Goal: Use online tool/utility: Utilize a website feature to perform a specific function

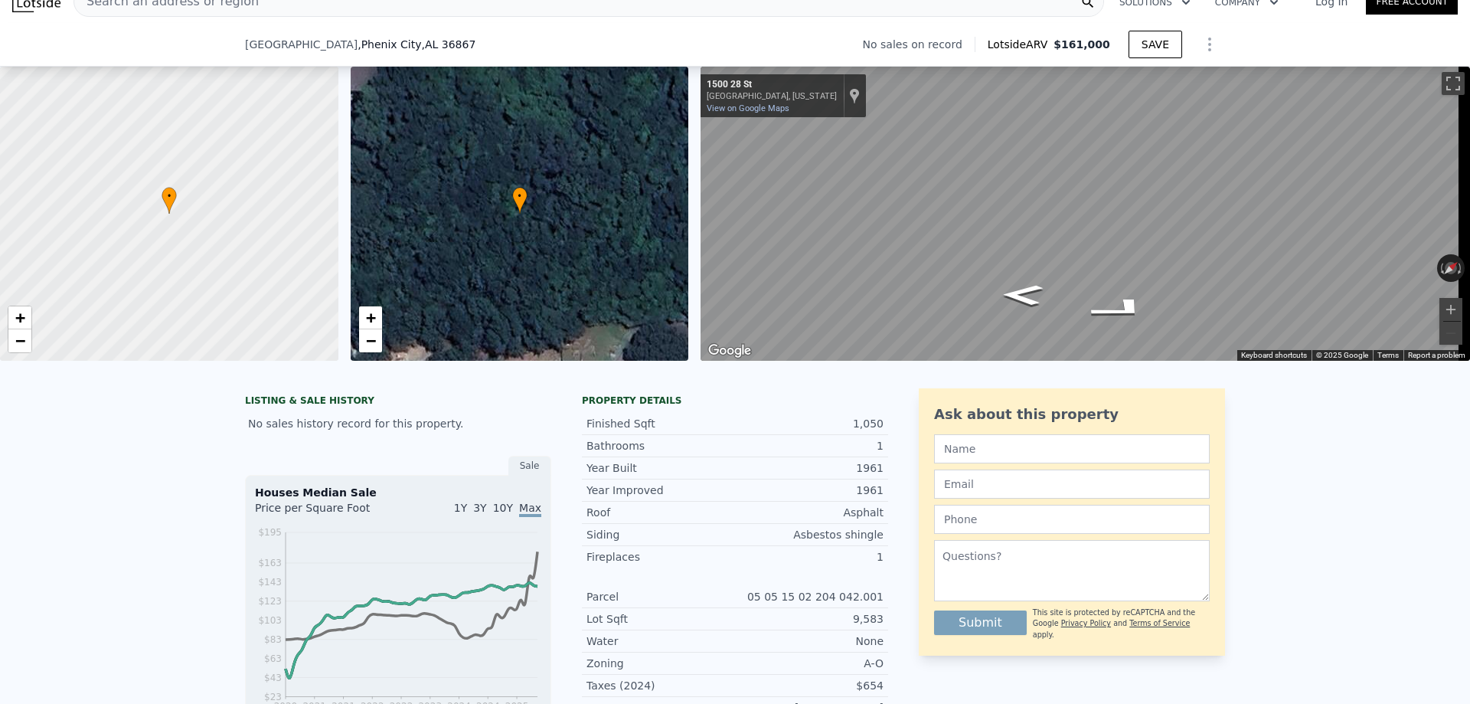
scroll to position [5, 0]
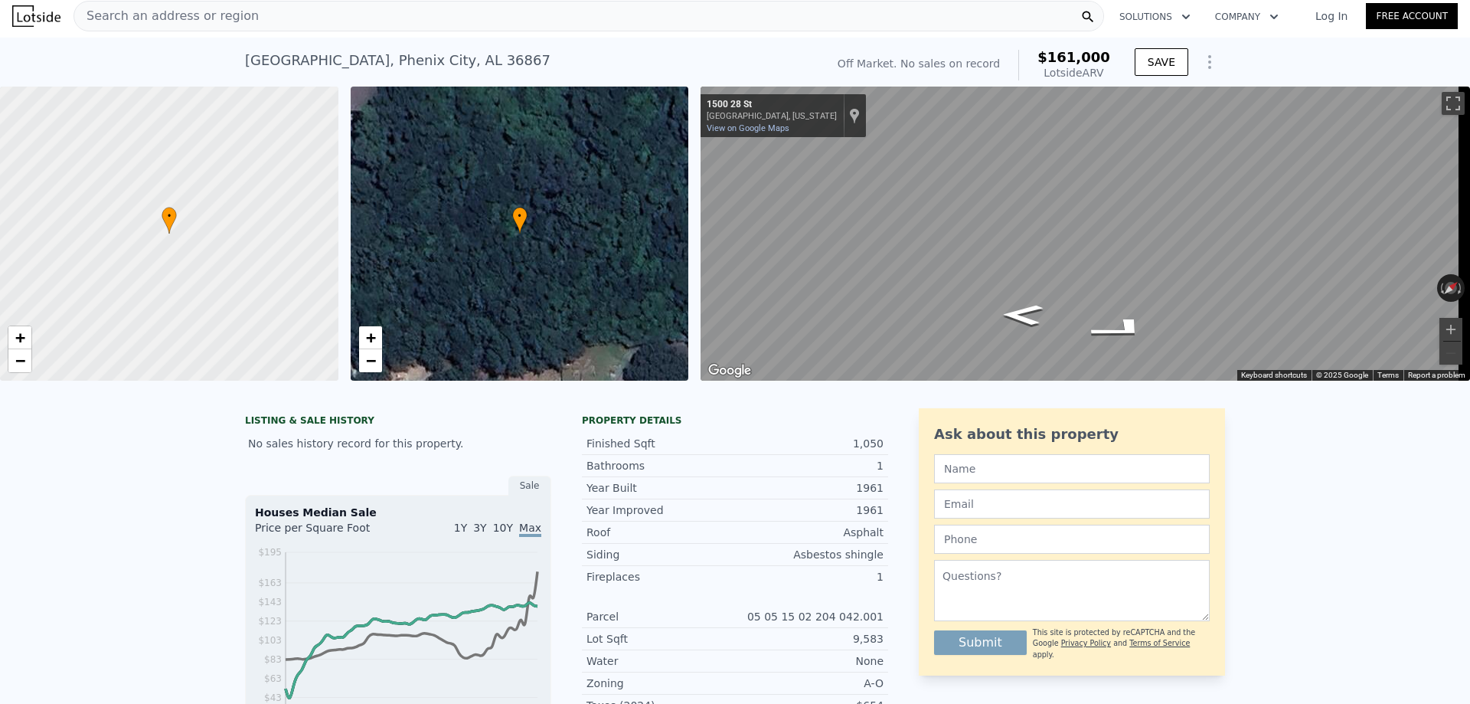
click at [245, 56] on div "[STREET_ADDRESS]" at bounding box center [397, 60] width 305 height 21
click at [1211, 59] on icon "Show Options" at bounding box center [1209, 62] width 18 height 18
click at [245, 64] on div "[STREET_ADDRESS]" at bounding box center [397, 60] width 305 height 21
click at [247, 66] on div "[STREET_ADDRESS]" at bounding box center [397, 60] width 305 height 21
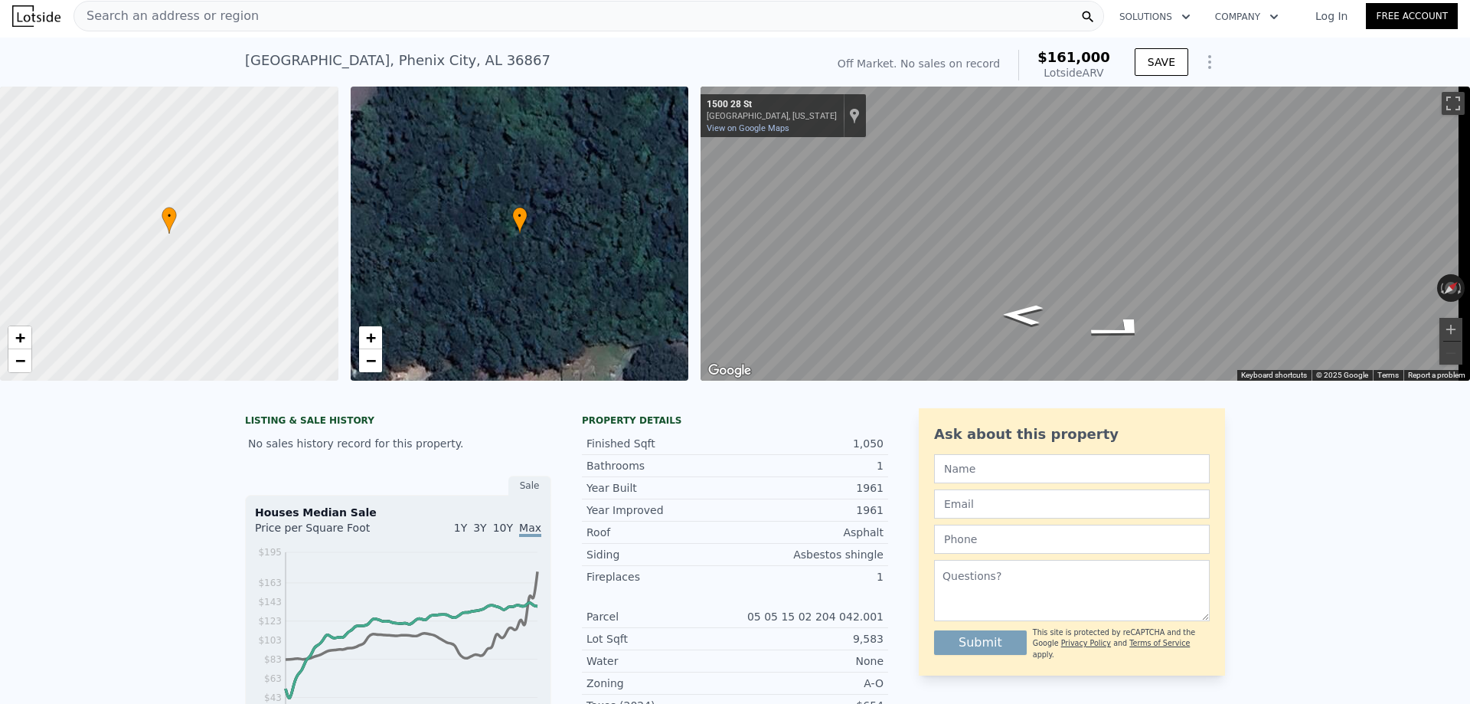
click at [227, 18] on span "Search an address or region" at bounding box center [166, 16] width 184 height 18
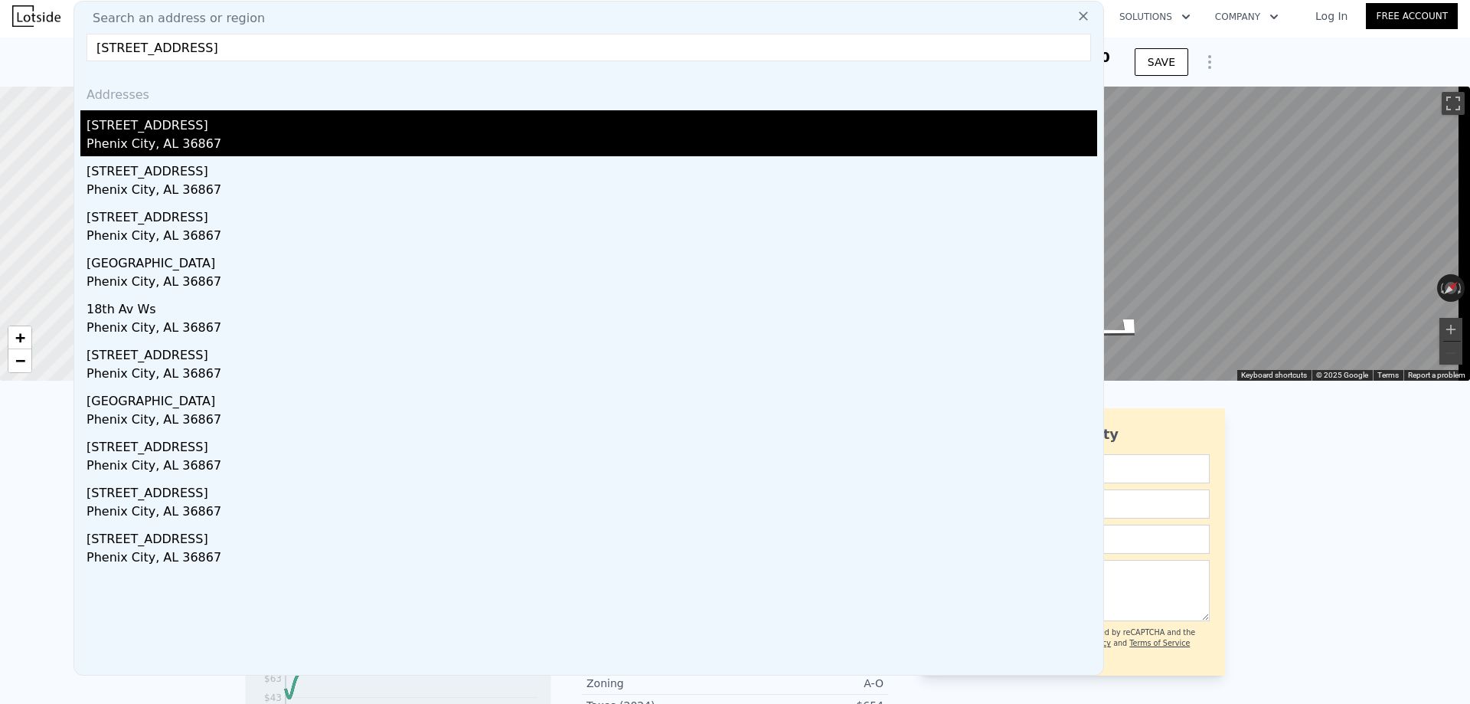
type input "[STREET_ADDRESS]"
click at [201, 138] on div "Phenix City, AL 36867" at bounding box center [592, 145] width 1011 height 21
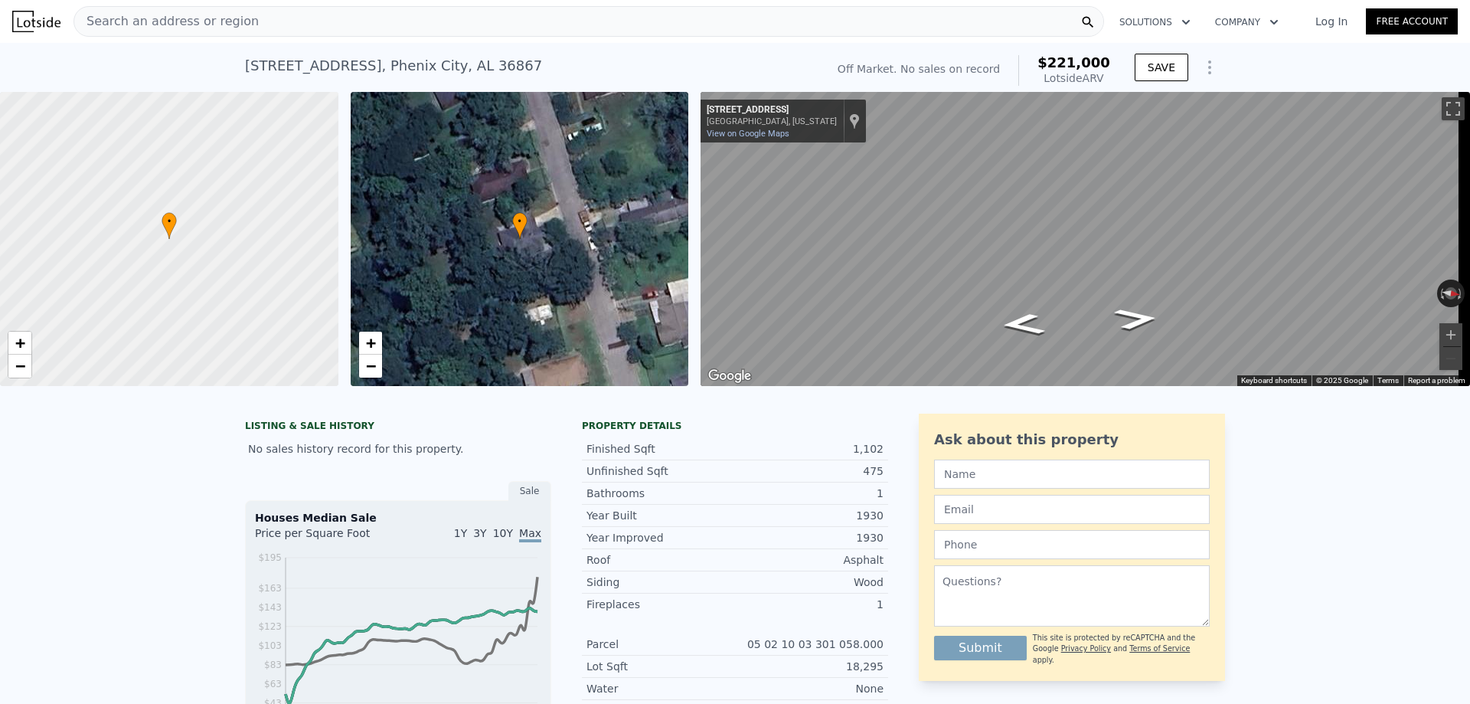
click at [1209, 67] on icon "Show Options" at bounding box center [1210, 67] width 2 height 12
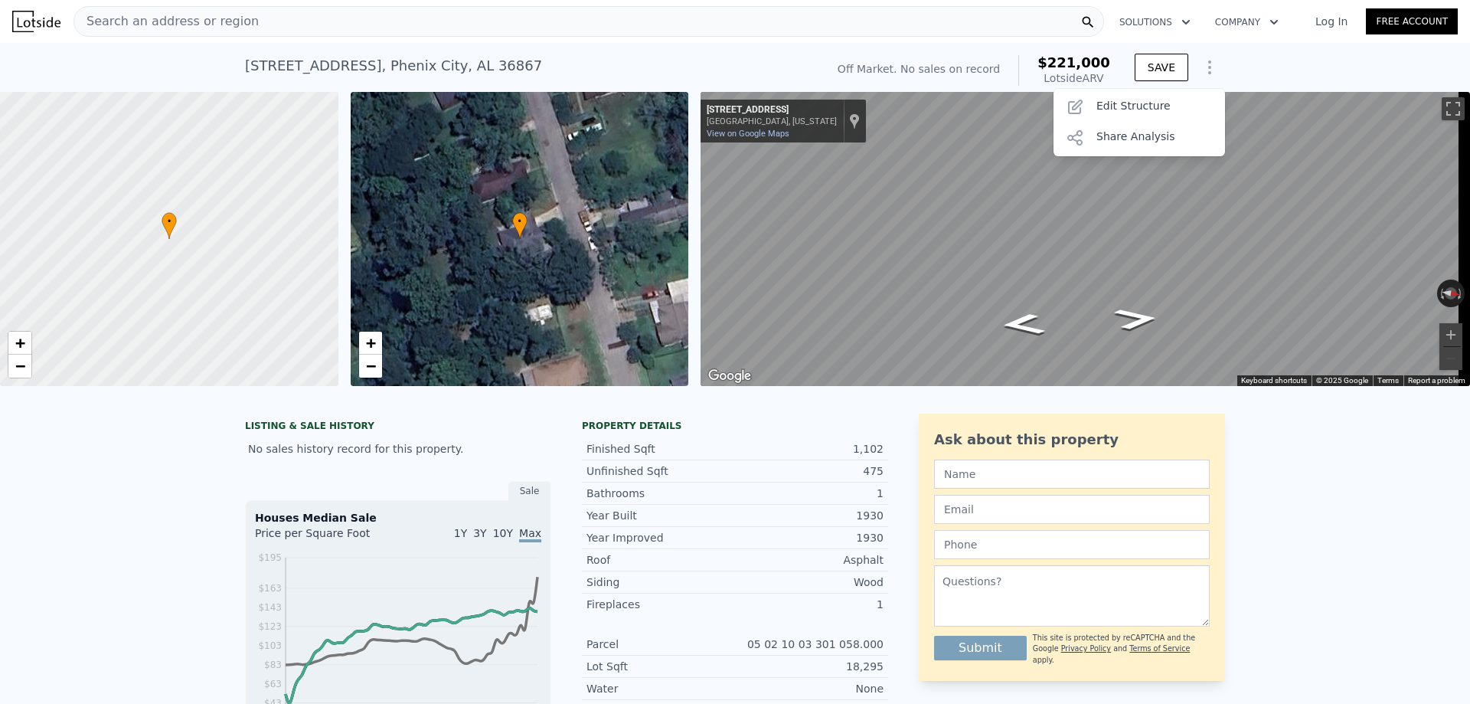
click at [1209, 67] on icon "Show Options" at bounding box center [1210, 67] width 2 height 12
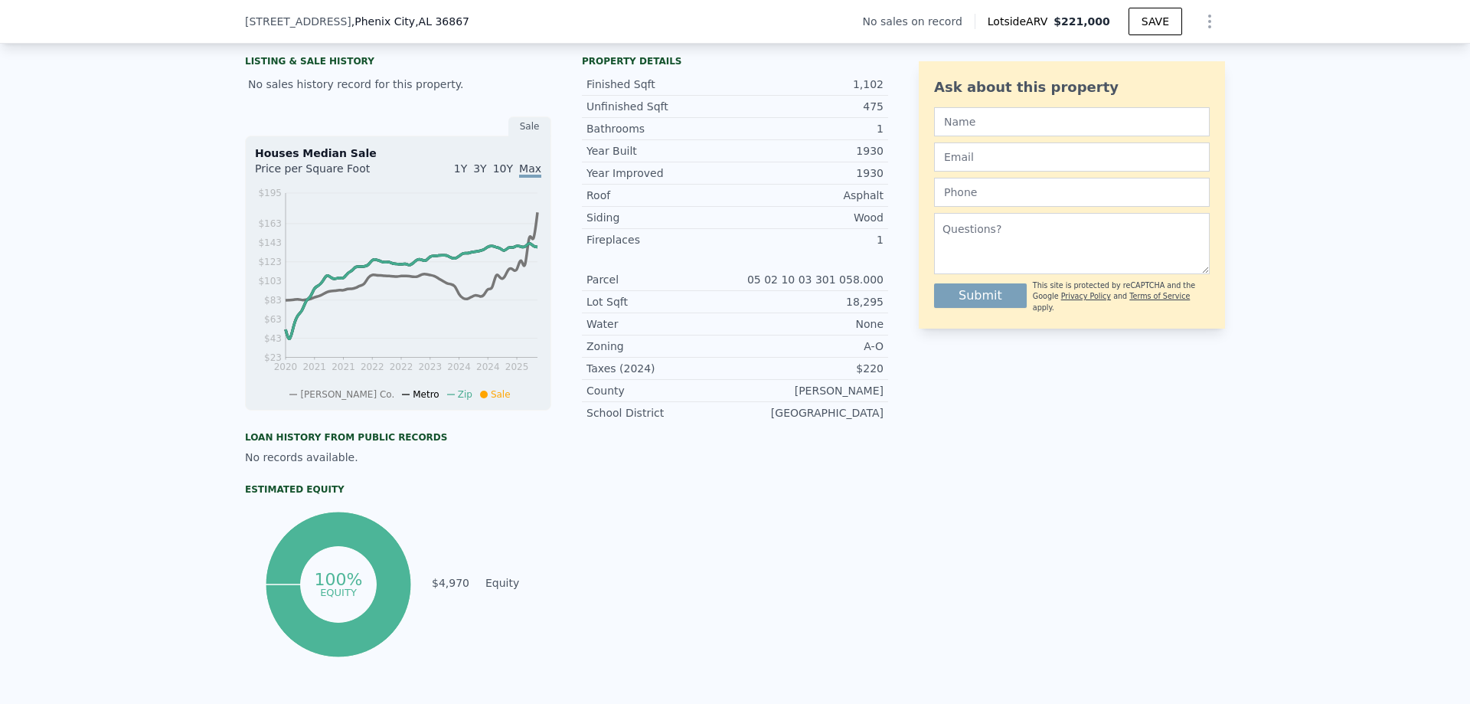
scroll to position [377, 0]
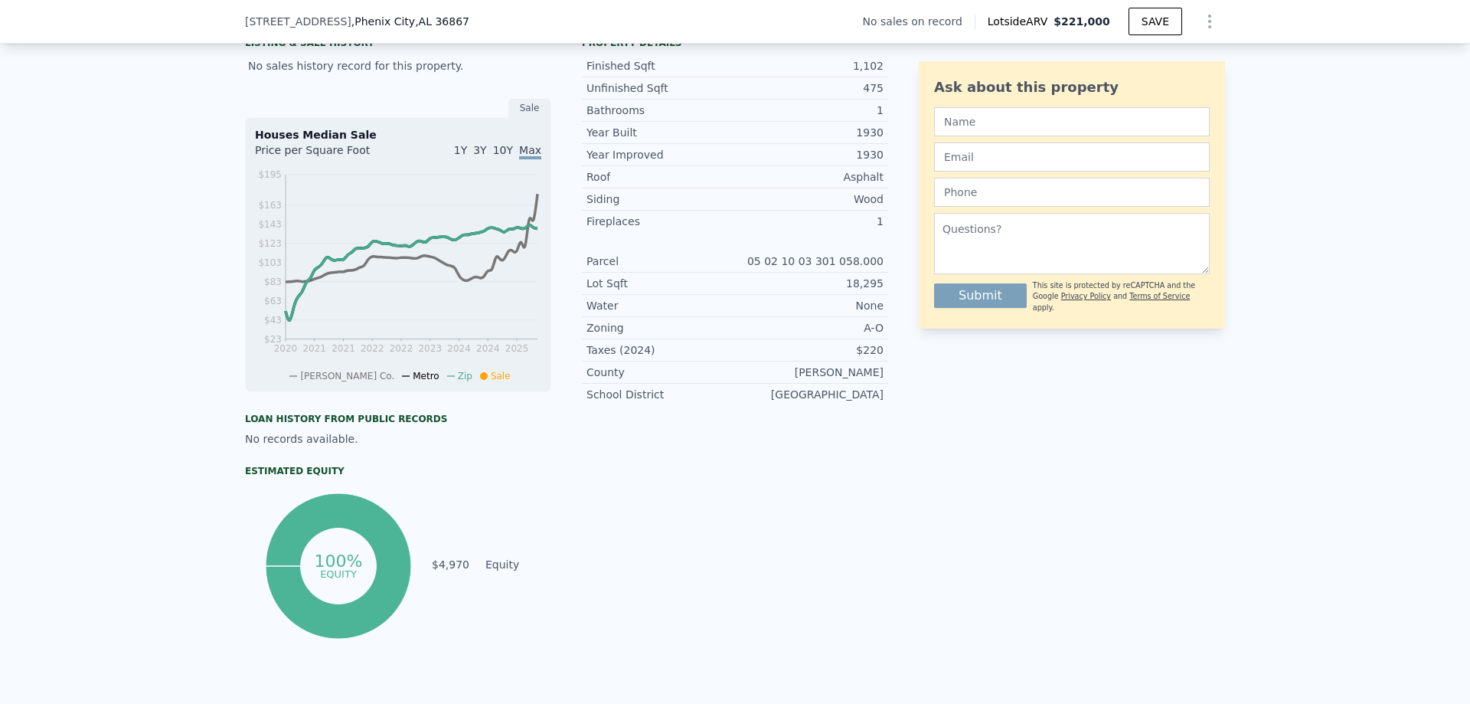
type input "2"
type input "3"
type input "1.5"
type input "1300"
type input "6970"
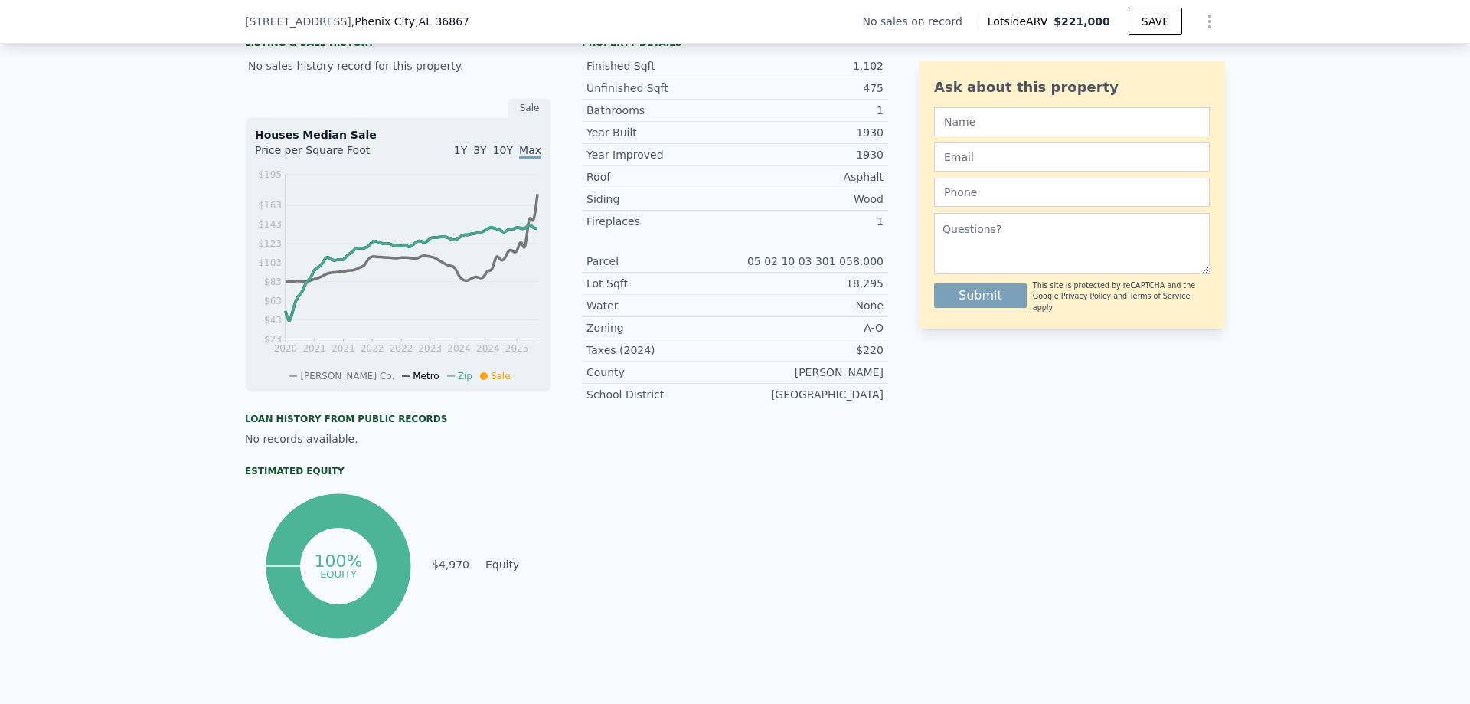
type input "$ 161,000"
type input "4"
type input "$ 30,001"
